Goal: Information Seeking & Learning: Learn about a topic

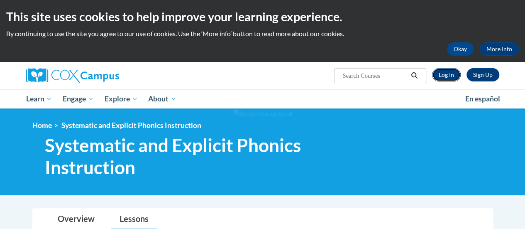
click at [455, 73] on link "Log In" at bounding box center [446, 74] width 29 height 13
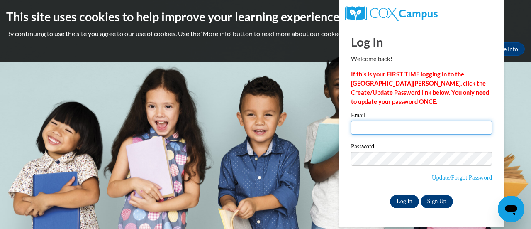
type input "scollins281@ivytech.edu"
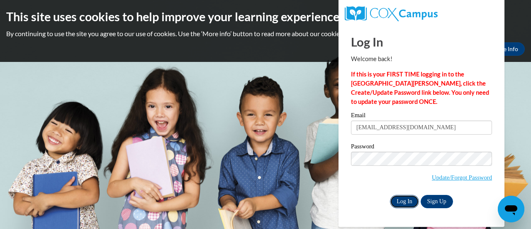
click at [404, 200] on input "Log In" at bounding box center [404, 201] width 29 height 13
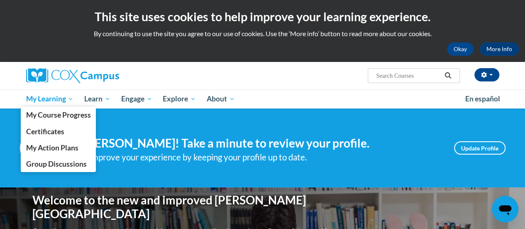
click at [58, 101] on span "My Learning" at bounding box center [50, 99] width 48 height 10
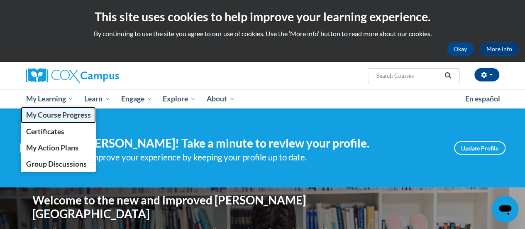
click at [58, 112] on span "My Course Progress" at bounding box center [58, 114] width 65 height 9
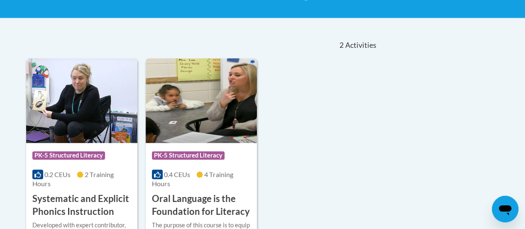
scroll to position [173, 0]
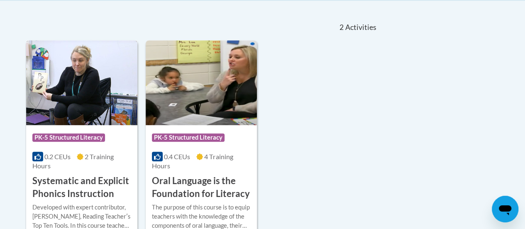
click at [97, 174] on h3 "Systematic and Explicit Phonics Instruction" at bounding box center [81, 187] width 99 height 26
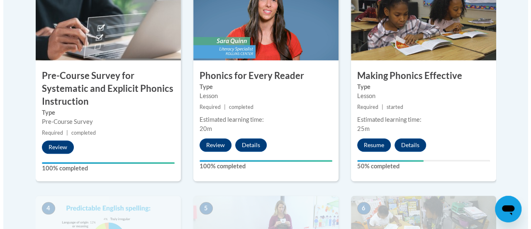
scroll to position [318, 0]
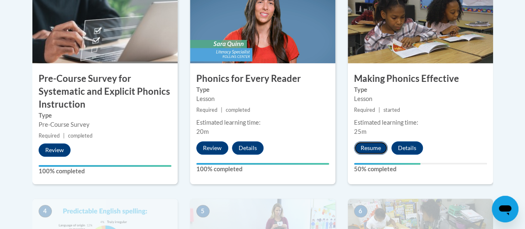
click at [377, 152] on button "Resume" at bounding box center [371, 147] width 34 height 13
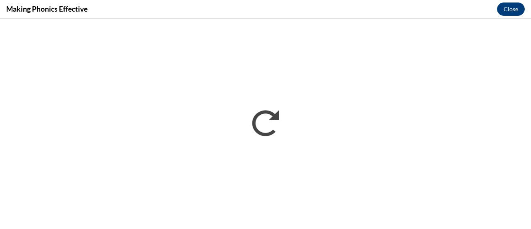
scroll to position [0, 0]
